Goal: Task Accomplishment & Management: Use online tool/utility

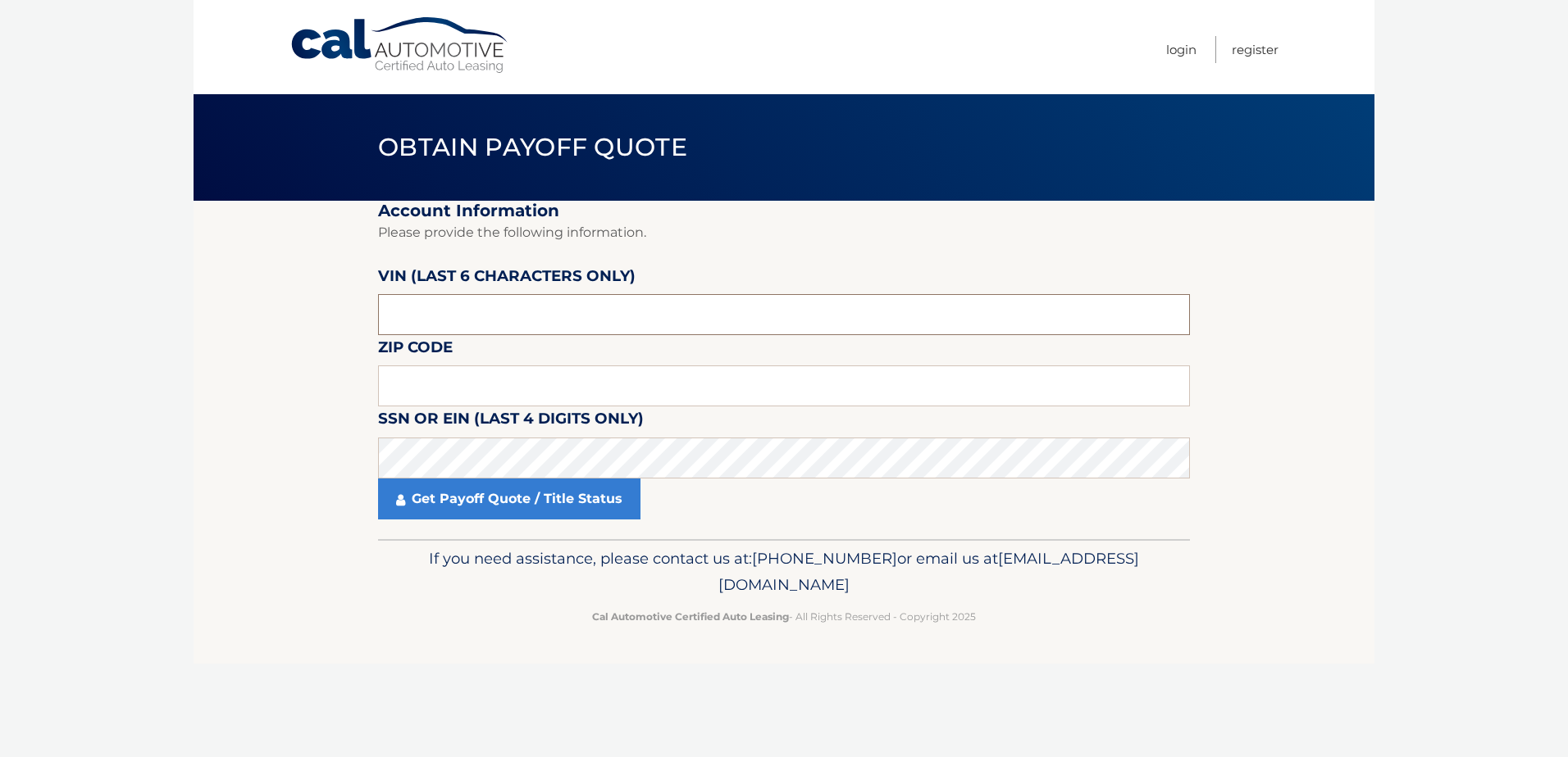
click at [476, 308] on input "text" at bounding box center [784, 315] width 812 height 41
paste input "575515"
type input "575515"
click at [400, 390] on input "text" at bounding box center [784, 386] width 812 height 41
paste input "33903"
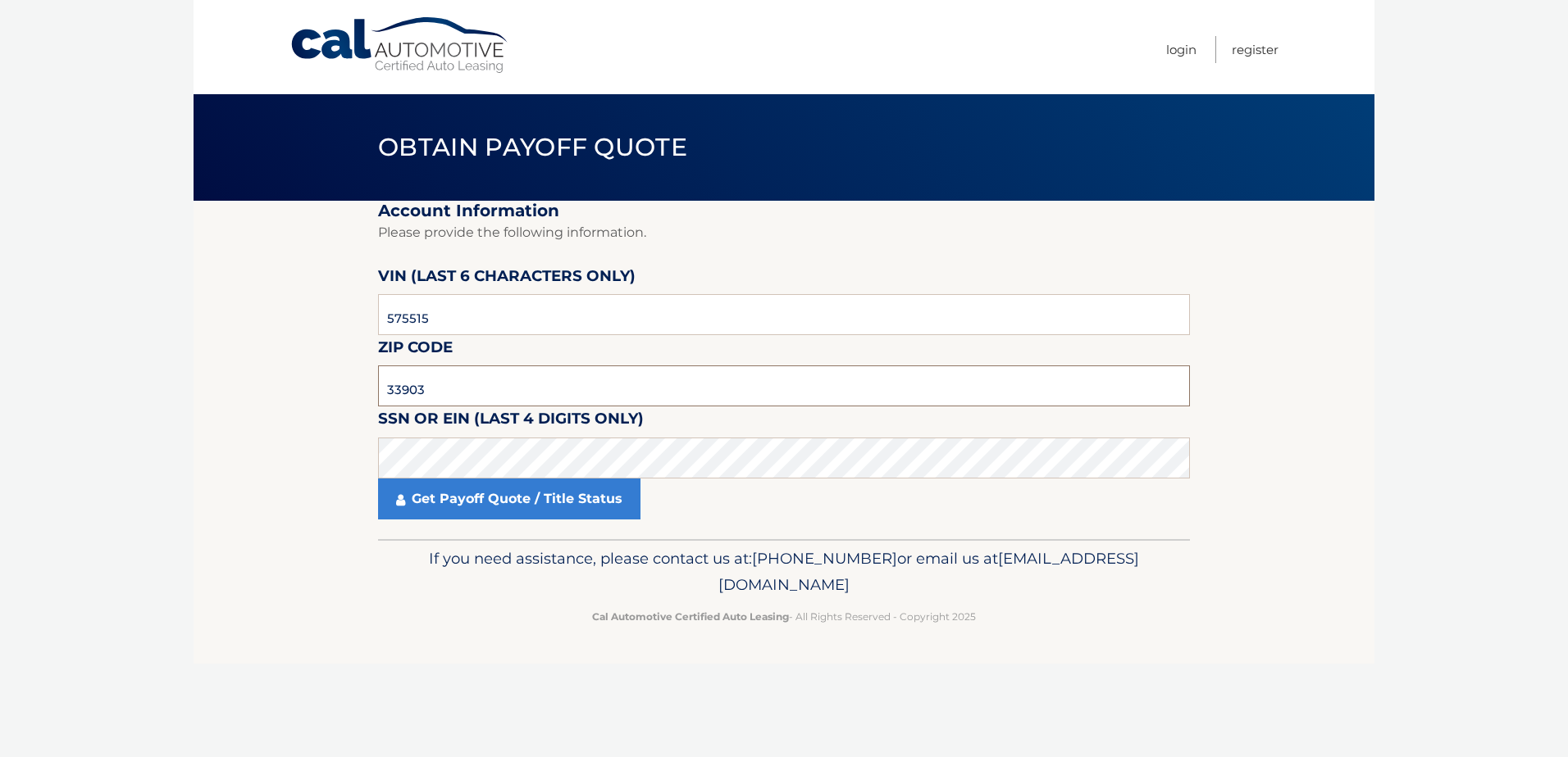
type input "33903"
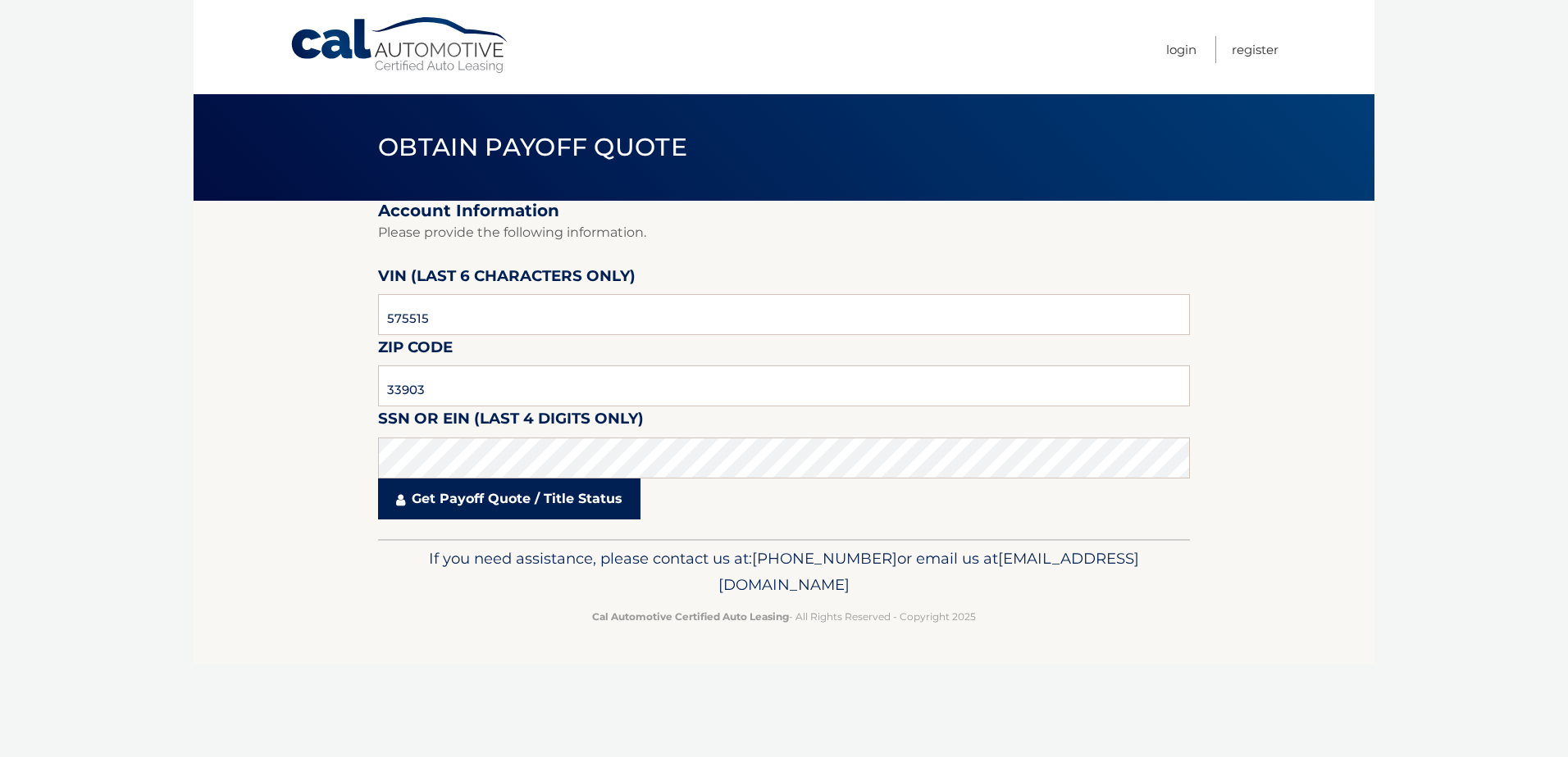
click at [487, 513] on link "Get Payoff Quote / Title Status" at bounding box center [509, 499] width 262 height 41
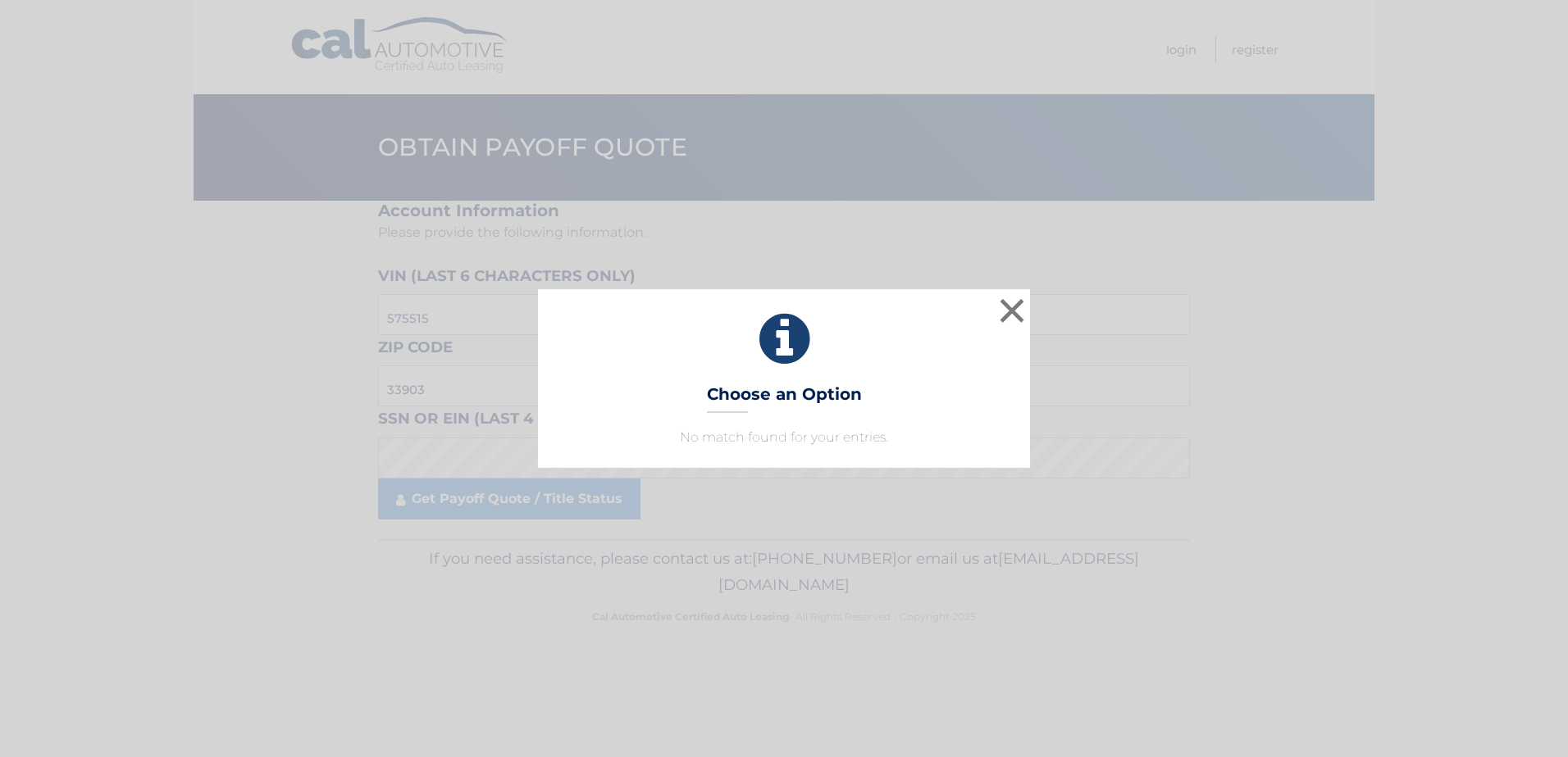
click at [816, 409] on h3 "Choose an Option" at bounding box center [784, 399] width 155 height 29
click at [233, 239] on div "× Choose an Option No match found for your entries. This is what you see on sec…" at bounding box center [784, 378] width 1568 height 757
